Goal: Task Accomplishment & Management: Manage account settings

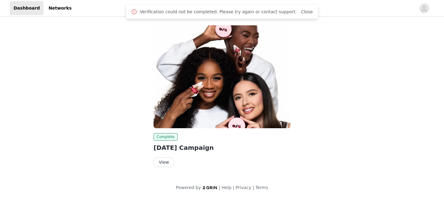
click at [169, 161] on button "View" at bounding box center [164, 162] width 21 height 10
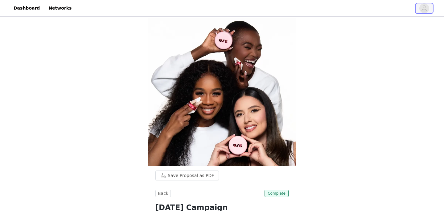
click at [421, 10] on span "button" at bounding box center [425, 8] width 10 height 10
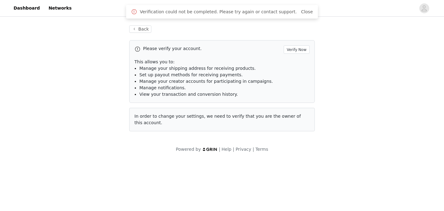
click at [213, 147] on img at bounding box center [209, 149] width 15 height 4
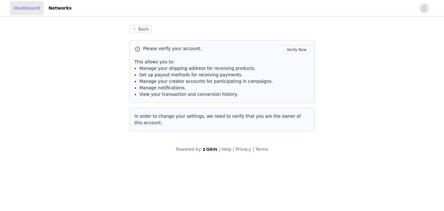
click at [27, 11] on link "Dashboard" at bounding box center [27, 8] width 34 height 14
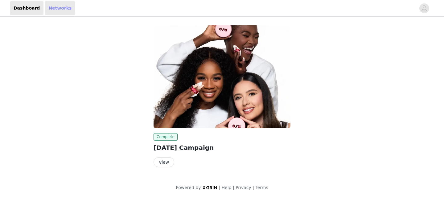
click at [60, 6] on link "Networks" at bounding box center [60, 8] width 31 height 14
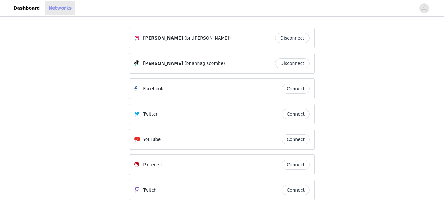
scroll to position [23, 0]
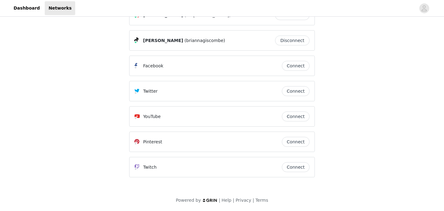
click at [212, 200] on img at bounding box center [209, 200] width 15 height 4
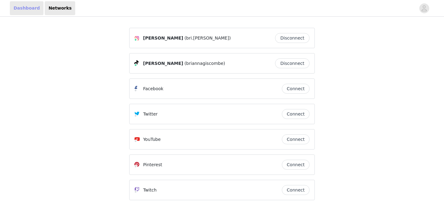
click at [27, 6] on link "Dashboard" at bounding box center [27, 8] width 34 height 14
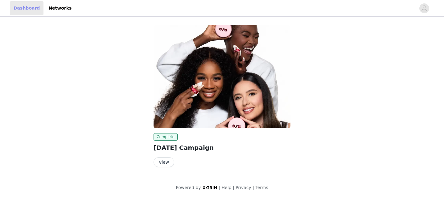
click at [28, 7] on link "Dashboard" at bounding box center [27, 8] width 34 height 14
click at [425, 7] on icon "avatar" at bounding box center [424, 8] width 6 height 10
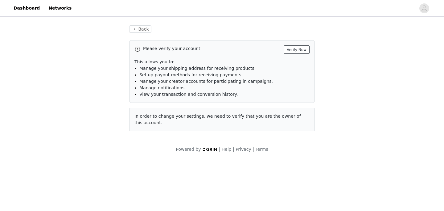
click at [300, 51] on button "Verify Now" at bounding box center [297, 49] width 26 height 8
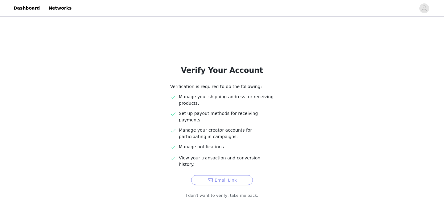
click at [231, 175] on button "Email Link" at bounding box center [222, 180] width 62 height 10
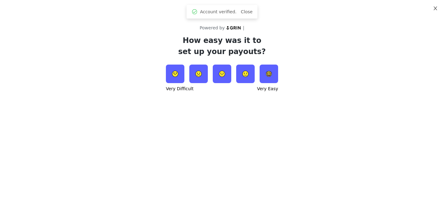
click at [438, 11] on icon "icon: close" at bounding box center [435, 8] width 5 height 5
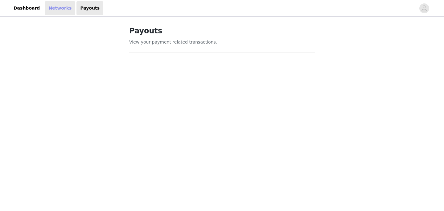
click at [55, 9] on link "Networks" at bounding box center [60, 8] width 31 height 14
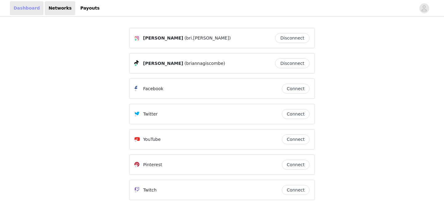
click at [19, 7] on link "Dashboard" at bounding box center [27, 8] width 34 height 14
